Goal: Information Seeking & Learning: Find specific fact

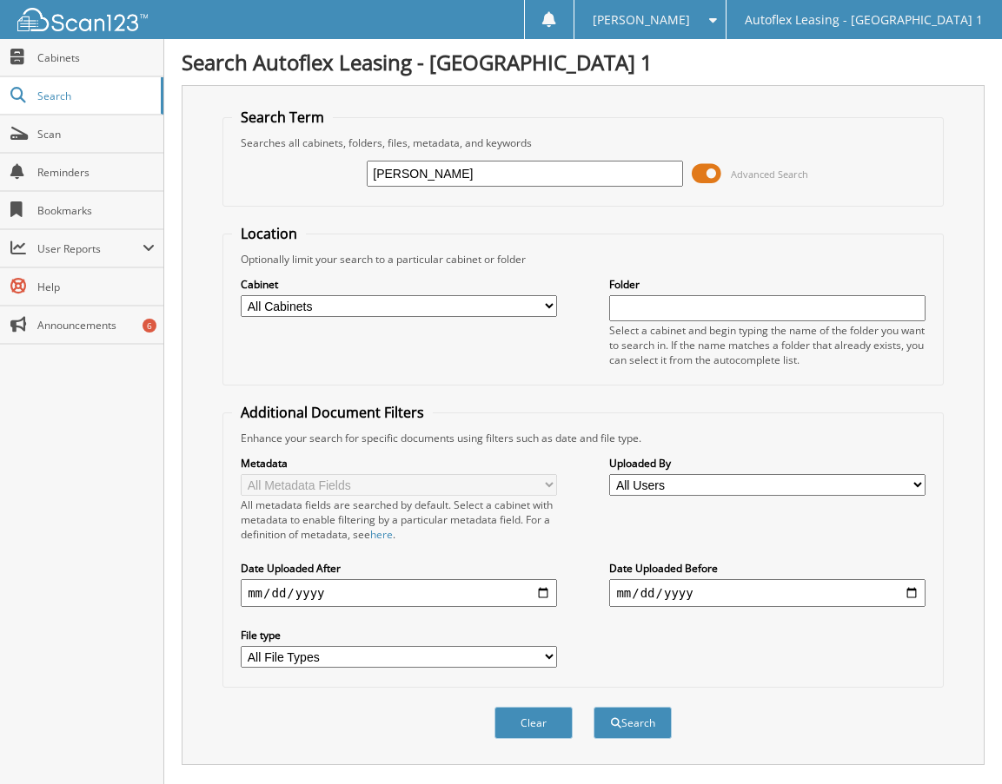
drag, startPoint x: 494, startPoint y: 172, endPoint x: 173, endPoint y: 181, distance: 321.5
click at [174, 182] on div "Search Autoflex Leasing - [GEOGRAPHIC_DATA] 1 Search Term Searches all cabinets…" at bounding box center [582, 548] width 837 height 1096
type input "[PERSON_NAME]"
click at [593, 707] on button "Search" at bounding box center [632, 723] width 78 height 32
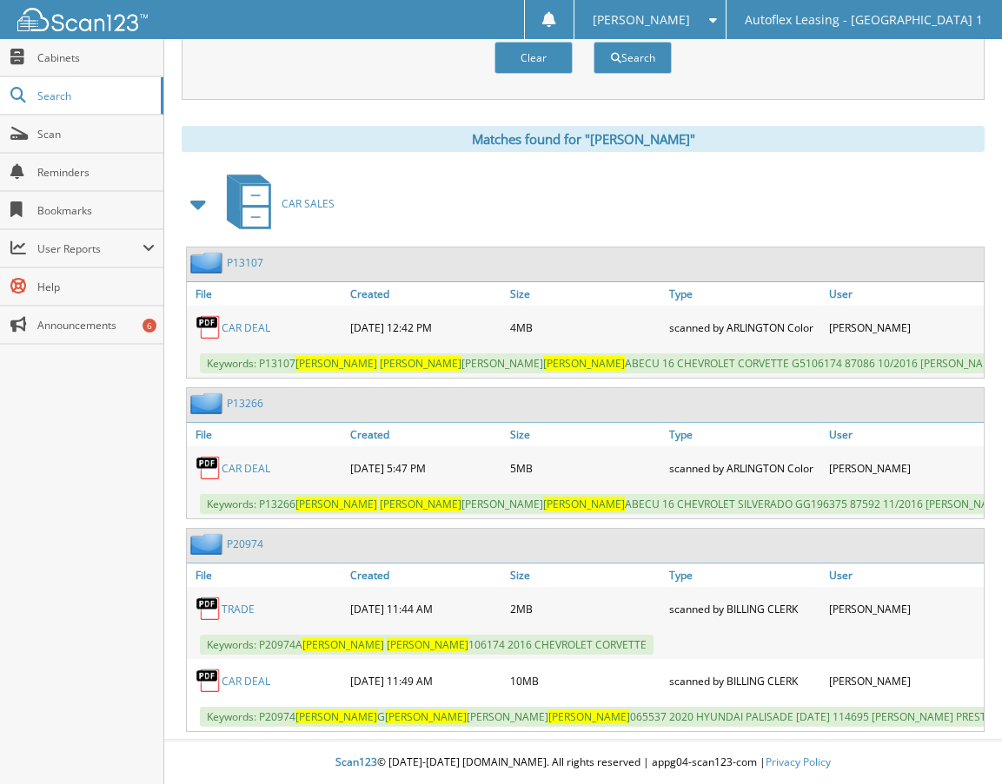
click at [255, 684] on link "CAR DEAL" at bounding box center [246, 681] width 49 height 15
